Goal: Task Accomplishment & Management: Manage account settings

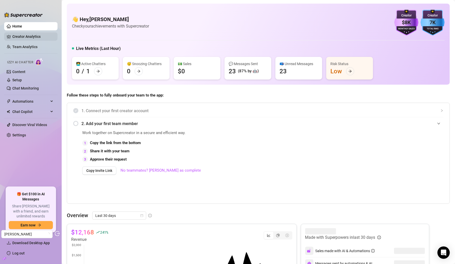
click at [33, 37] on link "Creator Analytics" at bounding box center [32, 36] width 41 height 8
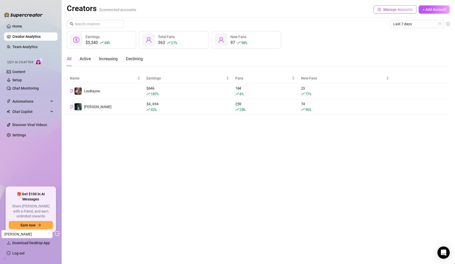
click at [384, 13] on button "Manage Accounts" at bounding box center [394, 9] width 43 height 8
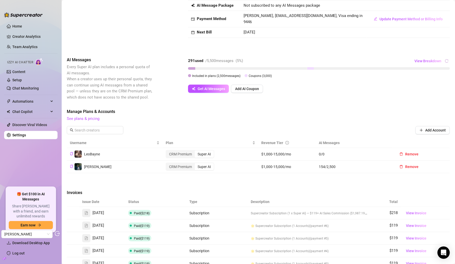
scroll to position [39, 0]
click at [425, 64] on button "View Breakdown" at bounding box center [427, 62] width 27 height 8
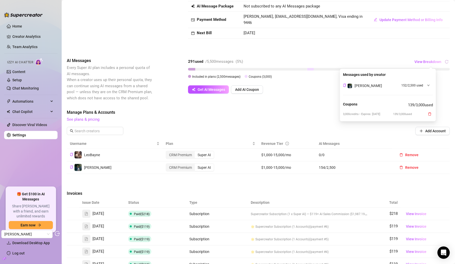
click at [341, 103] on div "Messages used by creator [PERSON_NAME] 152 / 2,500 used Coupons 139 / 3,000 use…" at bounding box center [388, 95] width 96 height 53
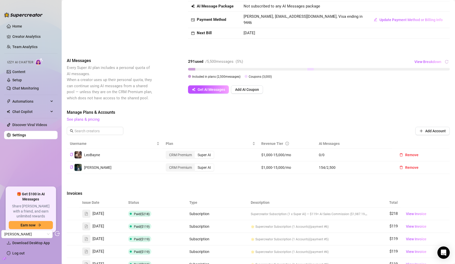
click at [331, 107] on div "Billing Overview Creator Plans 2 x Super AI, 0 x CRM Premium AI Message Package…" at bounding box center [258, 159] width 383 height 336
click at [415, 214] on span "View Invoice" at bounding box center [416, 214] width 21 height 6
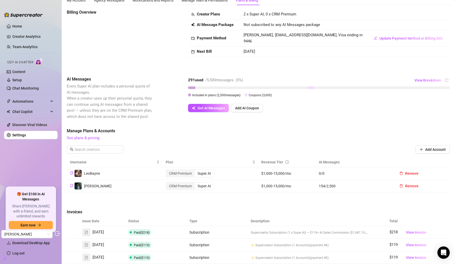
scroll to position [20, 0]
drag, startPoint x: 273, startPoint y: 39, endPoint x: 312, endPoint y: 39, distance: 39.6
click at [312, 39] on span "[PERSON_NAME], [EMAIL_ADDRESS][DOMAIN_NAME], Visa ending in 9446" at bounding box center [303, 38] width 119 height 11
copy span "[EMAIL_ADDRESS][DOMAIN_NAME]"
click at [80, 162] on div "LeoBayne (@optimisticallyflawed)" at bounding box center [85, 162] width 59 height 10
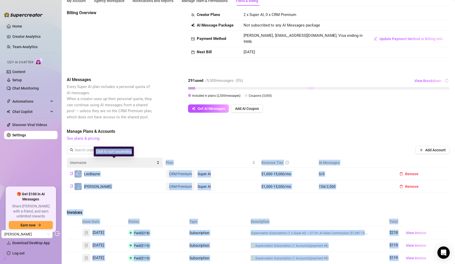
drag, startPoint x: 78, startPoint y: 162, endPoint x: 112, endPoint y: 163, distance: 33.7
click at [112, 163] on body "Home Creator Analytics Team Analytics Izzy AI Chatter Content Setup Chat Monito…" at bounding box center [227, 132] width 455 height 264
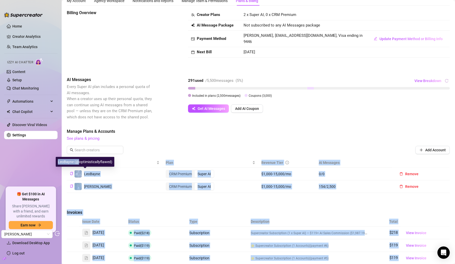
click at [91, 173] on span "LeoBayne" at bounding box center [92, 174] width 16 height 4
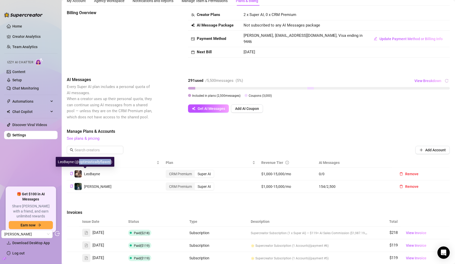
copy div "optimisticallyflawed"
drag, startPoint x: 79, startPoint y: 161, endPoint x: 110, endPoint y: 162, distance: 31.1
click at [110, 162] on div "LeoBayne (@optimisticallyflawed)" at bounding box center [85, 162] width 59 height 10
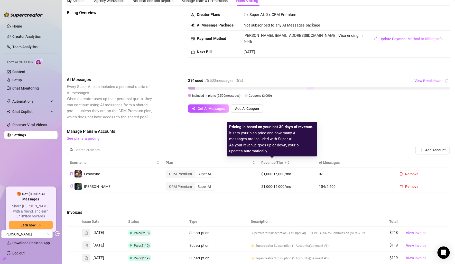
click at [268, 162] on span "Revenue Tier" at bounding box center [272, 162] width 22 height 4
copy span "Revenue"
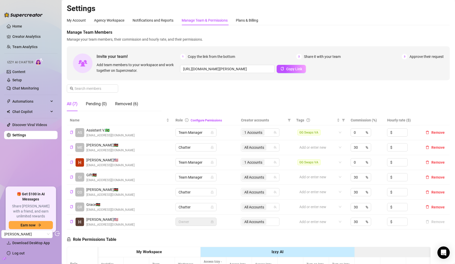
scroll to position [0, 102]
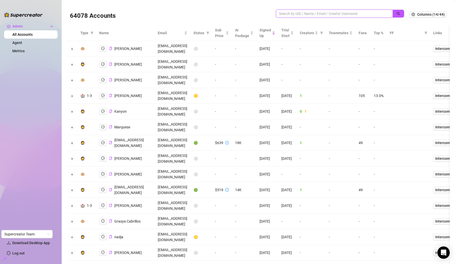
click at [327, 13] on input "search" at bounding box center [332, 14] width 107 height 6
paste input "[EMAIL_ADDRESS][DOMAIN_NAME]"
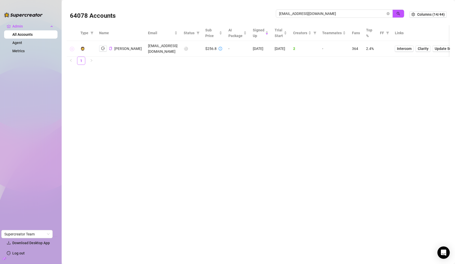
click at [74, 49] on button "Expand row" at bounding box center [72, 49] width 4 height 4
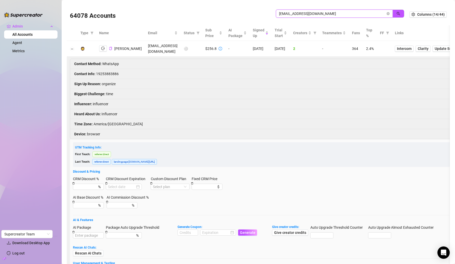
click at [322, 14] on input "[EMAIL_ADDRESS][DOMAIN_NAME]" at bounding box center [332, 14] width 107 height 6
paste input "hennie@thyr.no"
type input "hennie@thyr.no"
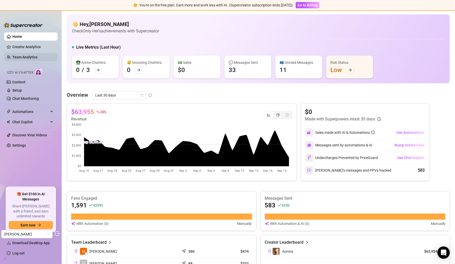
click at [26, 59] on link "Team Analytics" at bounding box center [24, 57] width 25 height 4
click at [31, 48] on link "Creator Analytics" at bounding box center [32, 47] width 41 height 8
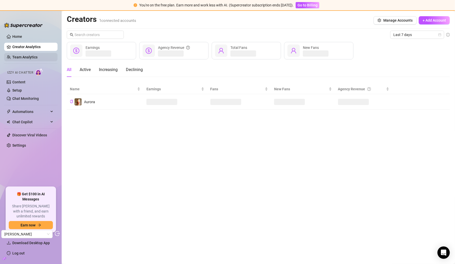
click at [31, 58] on link "Team Analytics" at bounding box center [24, 57] width 25 height 4
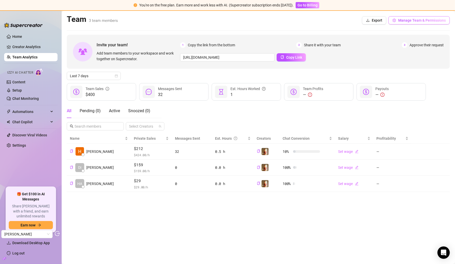
click at [413, 19] on span "Manage Team & Permissions" at bounding box center [422, 20] width 48 height 4
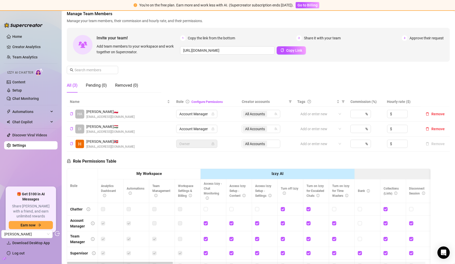
scroll to position [32, 0]
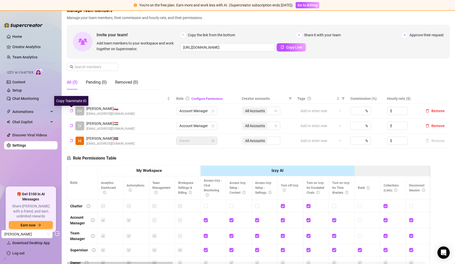
click at [70, 110] on icon "copy" at bounding box center [71, 110] width 3 height 3
click at [18, 44] on link "Creator Analytics" at bounding box center [32, 47] width 41 height 8
